Goal: Register for event/course

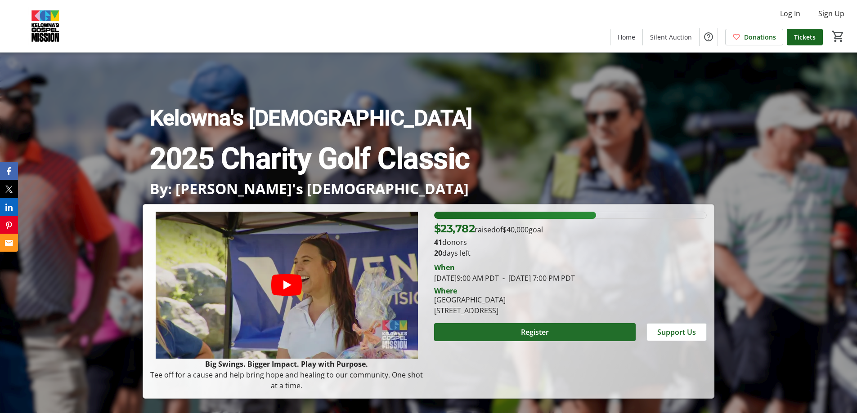
click at [536, 333] on span "Register" at bounding box center [535, 332] width 28 height 11
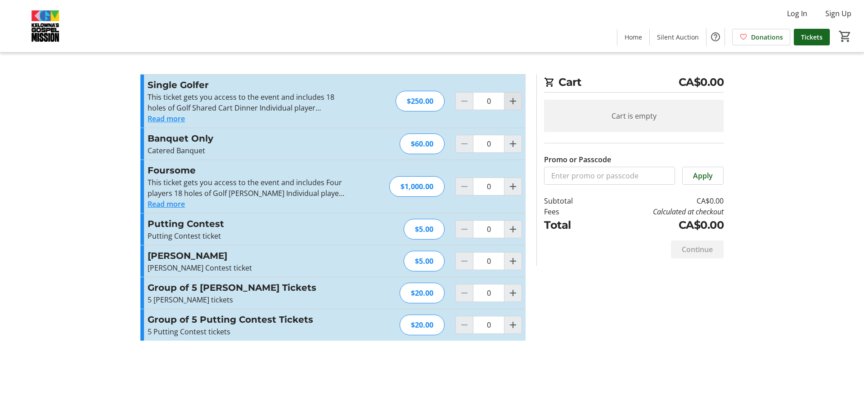
click at [513, 99] on mat-icon "Increment by one" at bounding box center [512, 101] width 11 height 11
type input "1"
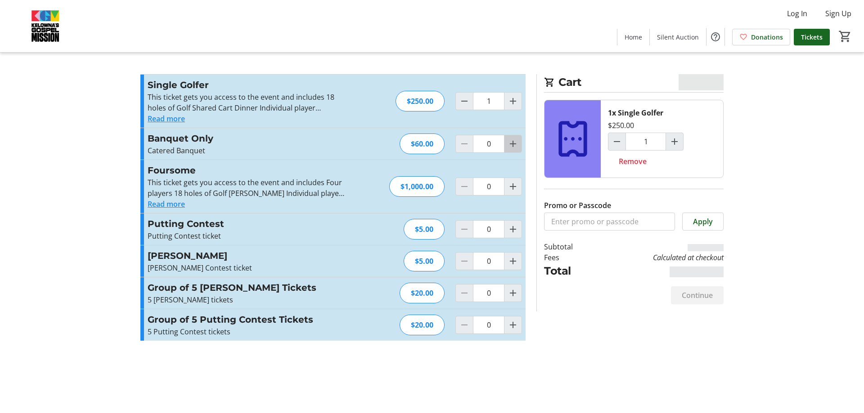
click at [510, 142] on mat-icon "Increment by one" at bounding box center [512, 144] width 11 height 11
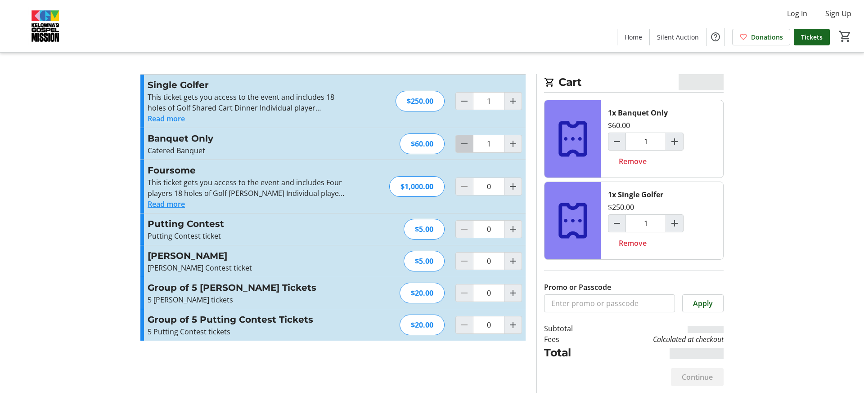
click at [464, 143] on mat-icon "Decrement by one" at bounding box center [464, 144] width 11 height 11
type input "0"
